Goal: Check status: Check status

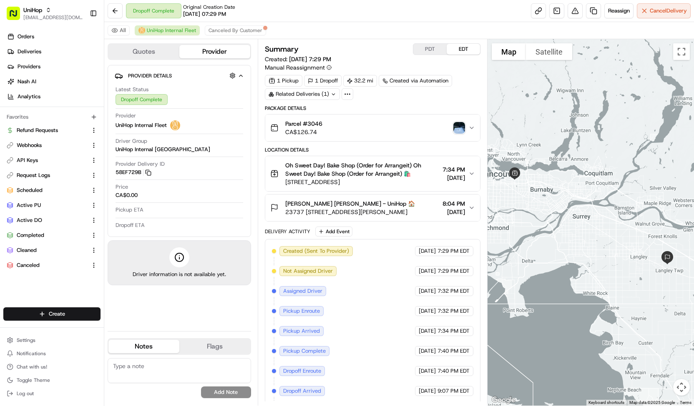
click at [171, 50] on button "Quotes" at bounding box center [143, 51] width 71 height 13
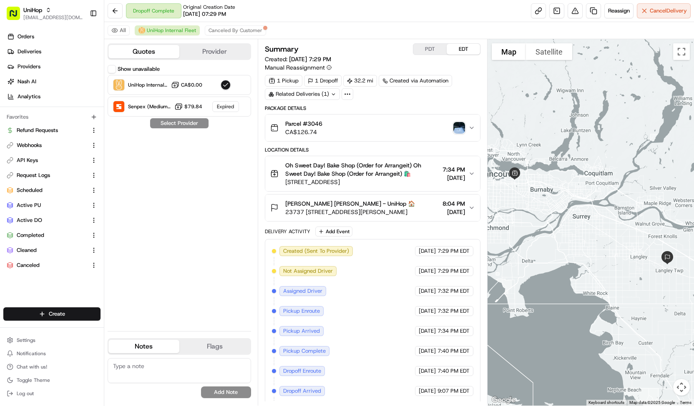
click at [341, 130] on div "Parcel #3046 CA$126.74" at bounding box center [369, 128] width 198 height 17
